Goal: Task Accomplishment & Management: Manage account settings

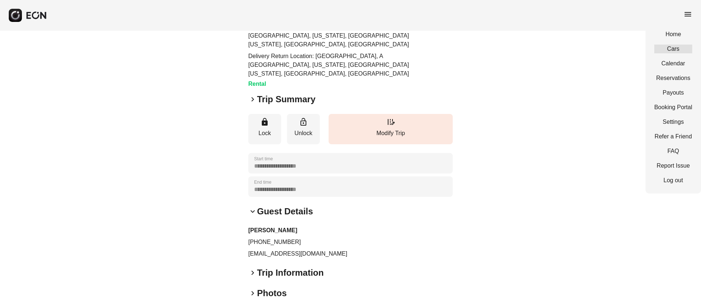
click at [675, 50] on link "Cars" at bounding box center [673, 49] width 38 height 9
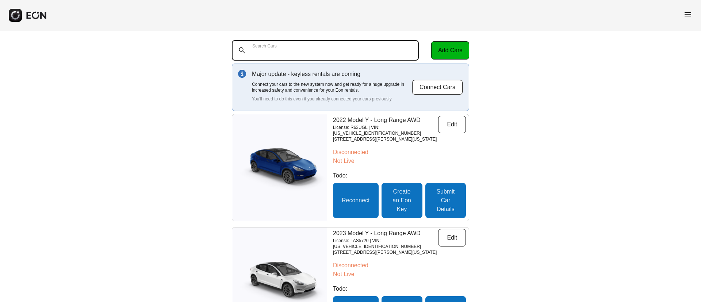
click at [289, 49] on Cars "Search Cars" at bounding box center [325, 50] width 187 height 20
paste Cars "******"
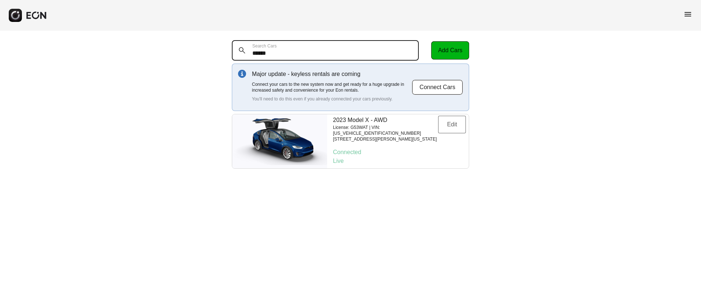
type Cars "******"
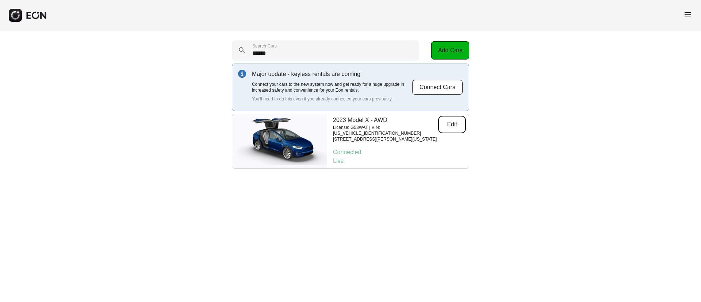
click at [447, 123] on button "Edit" at bounding box center [452, 125] width 28 height 18
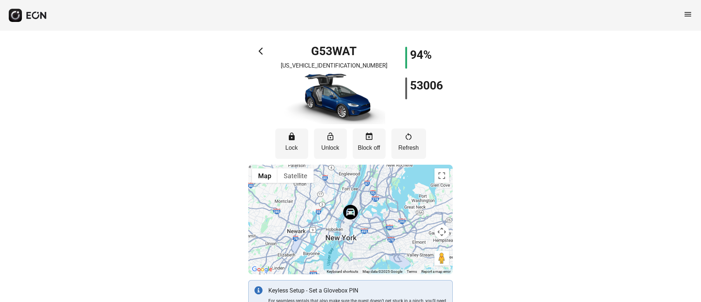
click at [686, 14] on span "menu" at bounding box center [687, 14] width 9 height 9
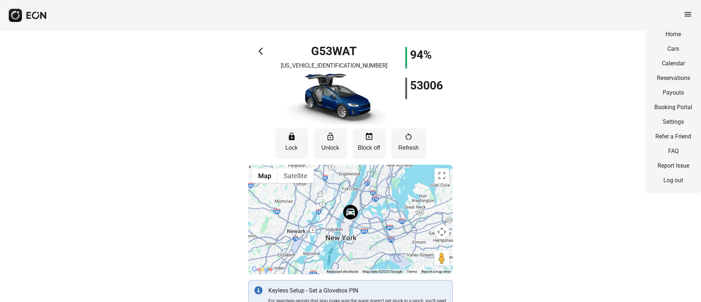
click at [670, 82] on div "Home Cars Calendar Reservations Payouts Booking Portal Settings Refer a Friend …" at bounding box center [672, 107] width 55 height 172
click at [672, 76] on link "Reservations" at bounding box center [673, 78] width 38 height 9
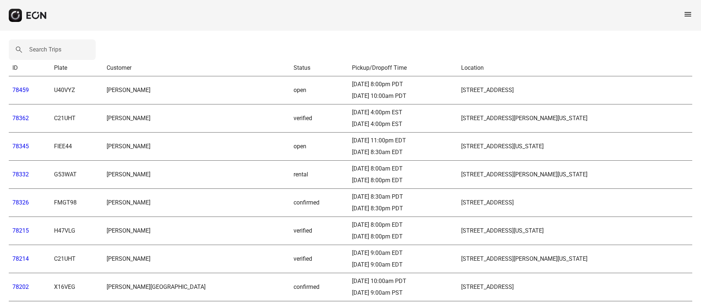
click at [47, 49] on label "Search Trips" at bounding box center [45, 49] width 32 height 9
click at [47, 49] on Trips "Search Trips" at bounding box center [52, 49] width 87 height 20
paste Trips "*****"
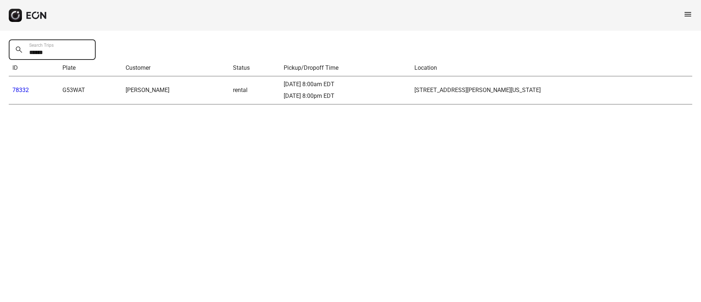
type Trips "*****"
click at [24, 92] on link "78332" at bounding box center [20, 89] width 16 height 7
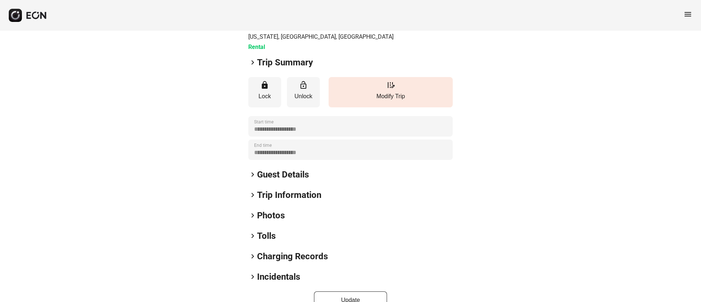
click at [299, 169] on h2 "Guest Details" at bounding box center [283, 175] width 52 height 12
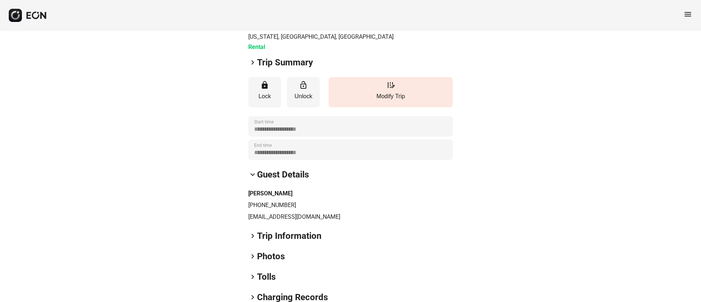
scroll to position [132, 0]
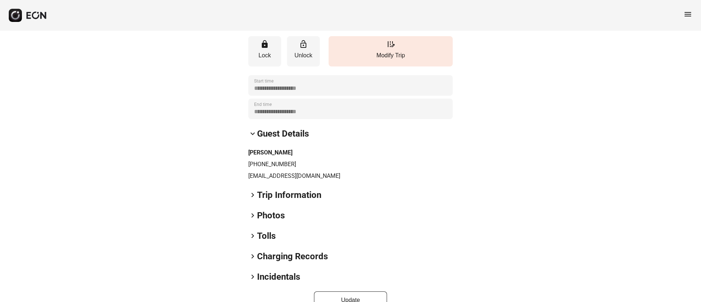
click at [298, 209] on div "keyboard_arrow_right Photos" at bounding box center [350, 215] width 204 height 12
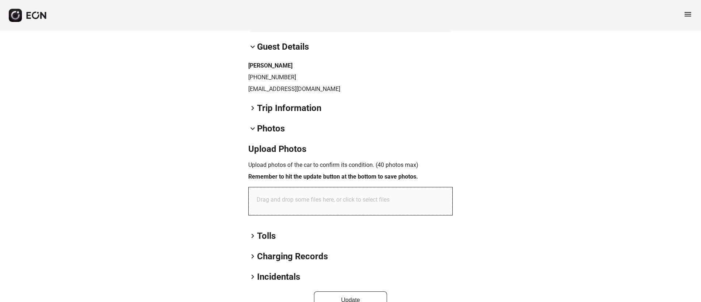
scroll to position [0, 0]
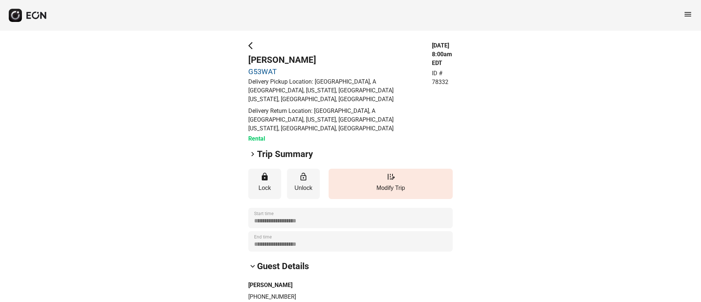
click at [687, 13] on span "menu" at bounding box center [687, 14] width 9 height 9
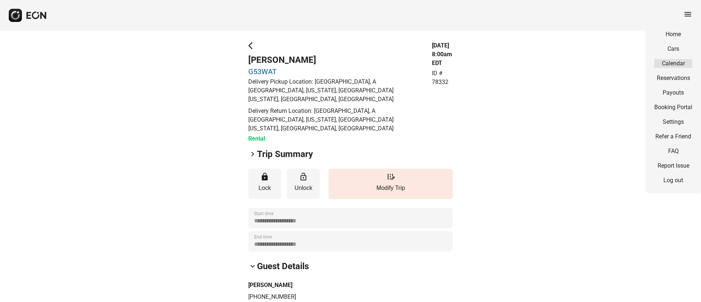
click at [673, 63] on link "Calendar" at bounding box center [673, 63] width 38 height 9
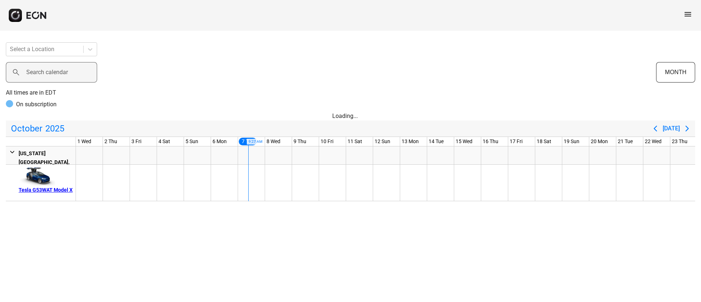
scroll to position [0, 162]
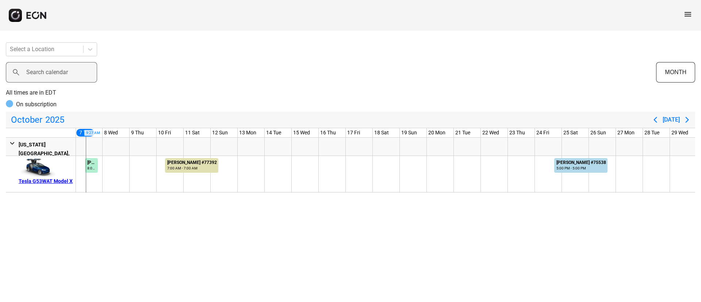
click at [31, 75] on label "Search calendar" at bounding box center [47, 72] width 42 height 9
click at [31, 75] on calendar "Search calendar" at bounding box center [51, 72] width 91 height 20
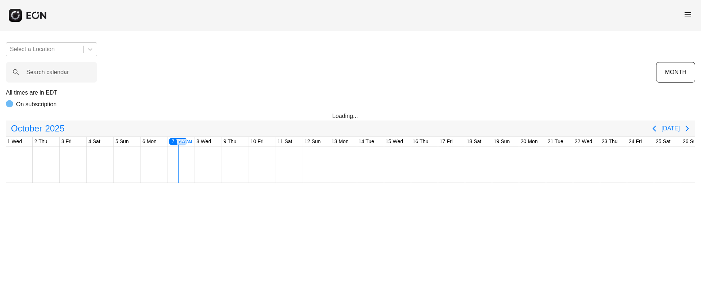
scroll to position [0, 148]
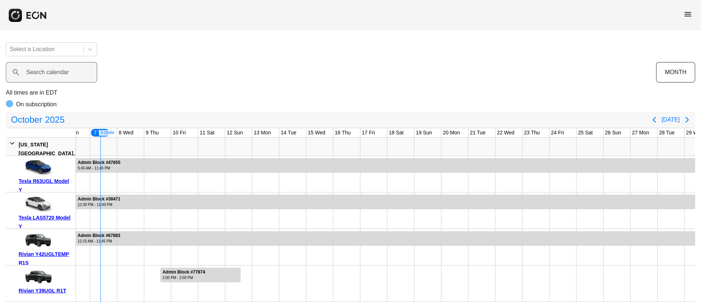
click at [56, 70] on label "Search calendar" at bounding box center [47, 72] width 43 height 9
click at [56, 70] on calendar "Search calendar" at bounding box center [51, 72] width 91 height 20
paste calendar "******"
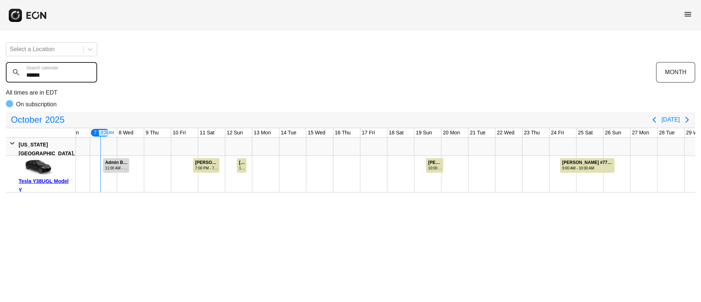
type calendar "******"
click at [115, 165] on div "11:00 AM - 11:00 AM" at bounding box center [116, 167] width 23 height 5
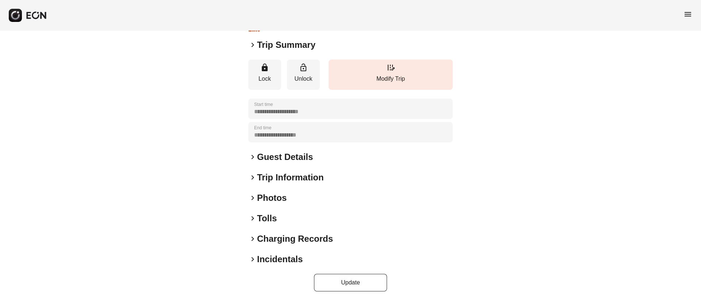
click at [305, 218] on div "keyboard_arrow_right Tolls" at bounding box center [350, 218] width 204 height 12
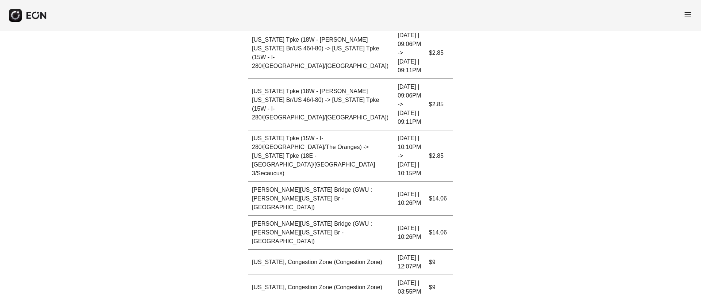
scroll to position [336, 0]
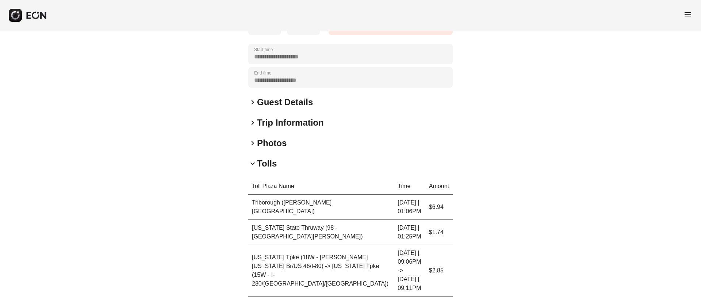
click at [300, 167] on div "keyboard_arrow_down Tolls" at bounding box center [350, 164] width 204 height 12
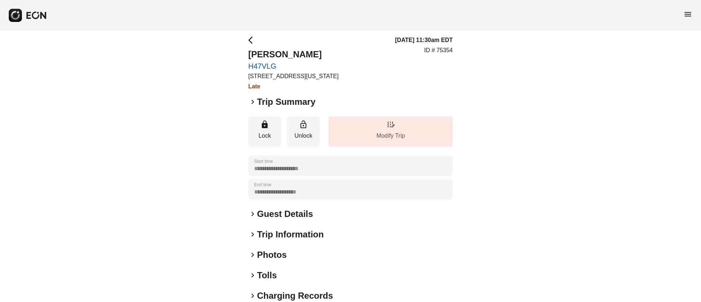
scroll to position [0, 0]
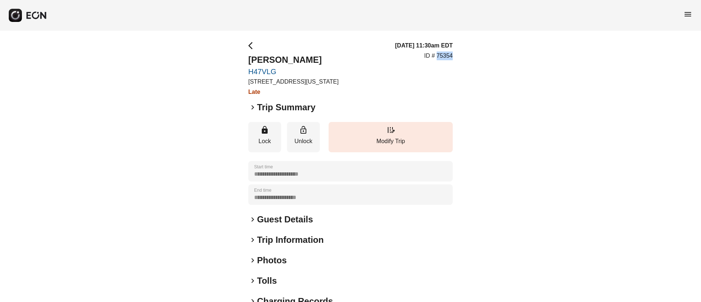
drag, startPoint x: 437, startPoint y: 56, endPoint x: 470, endPoint y: 56, distance: 32.8
click at [470, 56] on div "**********" at bounding box center [350, 197] width 701 height 333
copy p "75354"
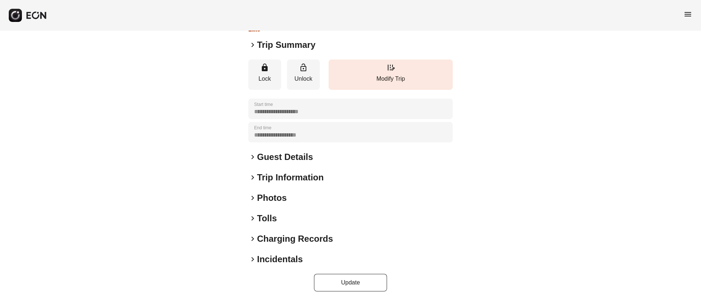
click at [281, 216] on div "keyboard_arrow_right Tolls" at bounding box center [350, 218] width 204 height 12
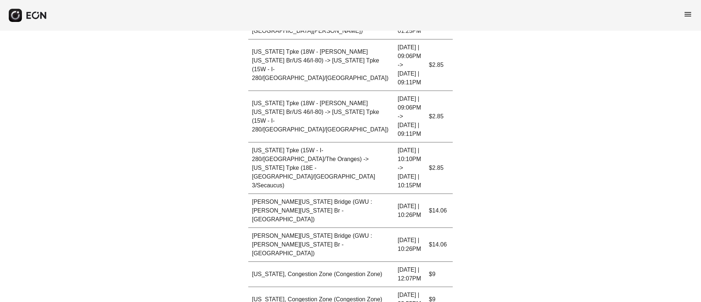
scroll to position [336, 0]
